Goal: Transaction & Acquisition: Obtain resource

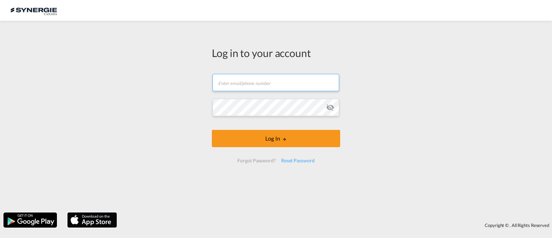
type input "ocean@gosynergie.com"
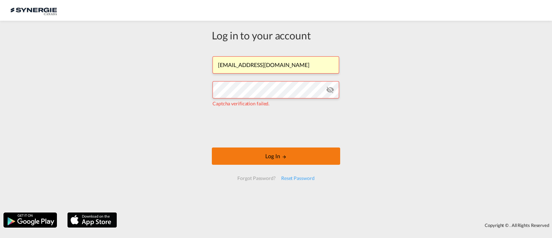
click at [262, 155] on button "Log In" at bounding box center [276, 155] width 128 height 17
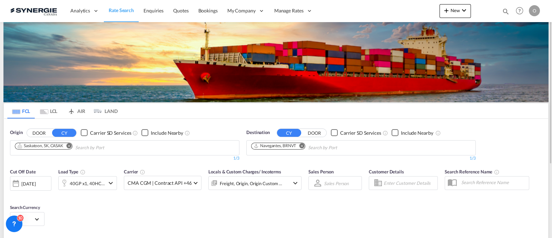
click at [506, 9] on md-icon "icon-magnify" at bounding box center [506, 12] width 8 height 8
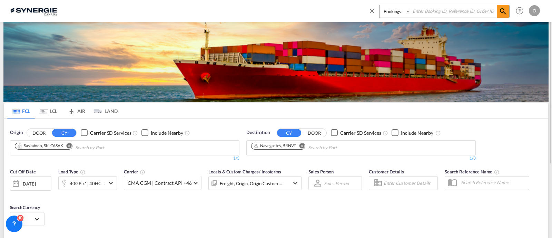
click at [388, 12] on select "Bookings Quotes Enquiries" at bounding box center [396, 11] width 33 height 12
select select "Quotes"
click at [380, 5] on select "Bookings Quotes Enquiries" at bounding box center [396, 11] width 33 height 12
click at [444, 8] on input at bounding box center [454, 11] width 86 height 12
paste input "SYC000014585"
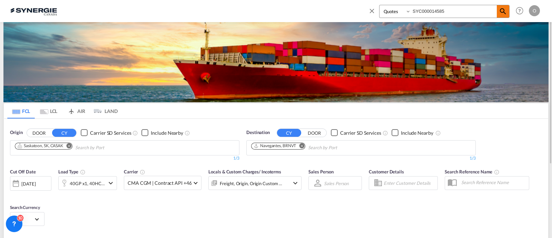
type input "SYC000014585"
click at [501, 9] on md-icon "icon-magnify" at bounding box center [503, 11] width 8 height 8
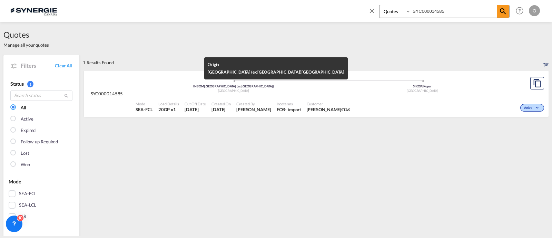
click at [250, 90] on div "India" at bounding box center [233, 91] width 189 height 4
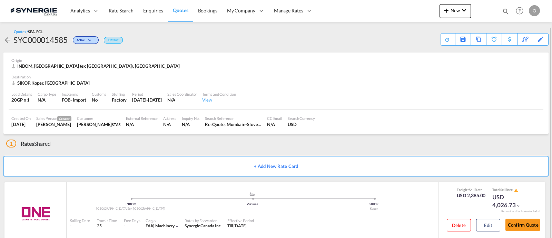
scroll to position [13, 0]
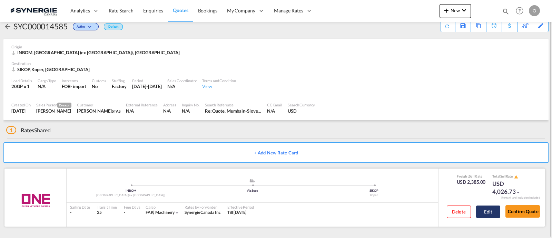
click at [490, 209] on button "Edit" at bounding box center [488, 211] width 24 height 12
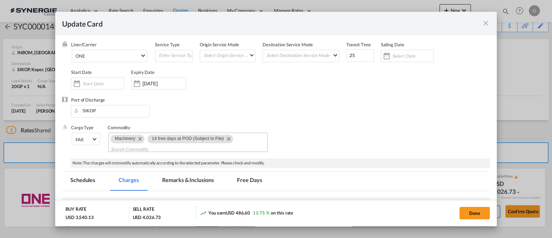
scroll to position [29, 0]
click at [182, 179] on md-tab-item "Remarks & Inclusions" at bounding box center [188, 180] width 68 height 19
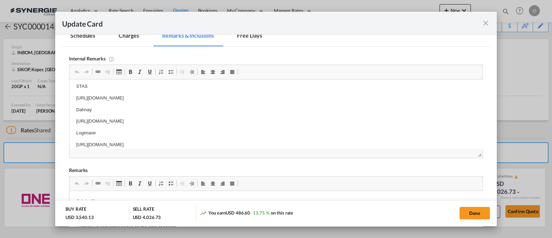
scroll to position [0, 0]
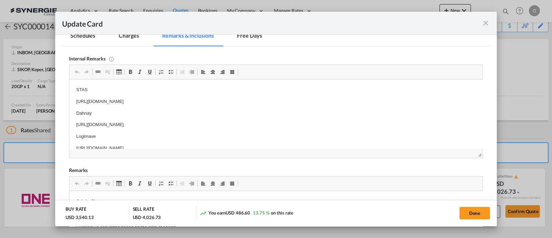
click at [484, 23] on md-icon "icon-close fg-AAA8AD m-0 pointer" at bounding box center [486, 23] width 8 height 8
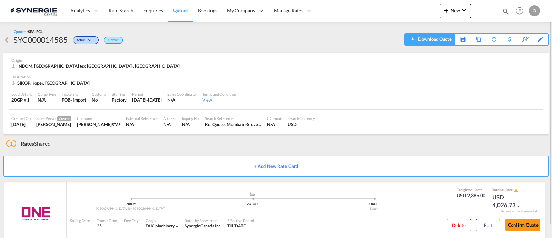
click at [444, 40] on div "Download Quote" at bounding box center [434, 38] width 35 height 11
